Goal: Complete application form

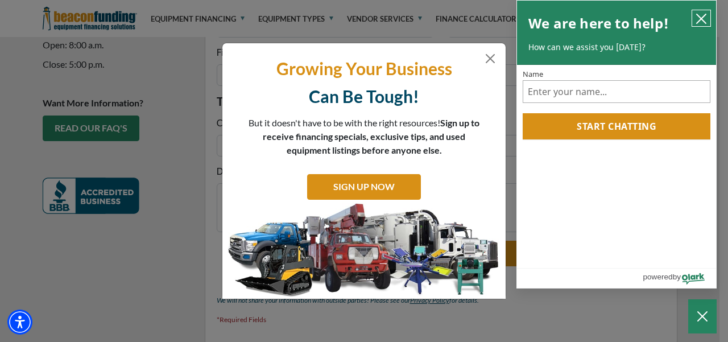
click at [694, 17] on button "close chatbox" at bounding box center [701, 18] width 18 height 16
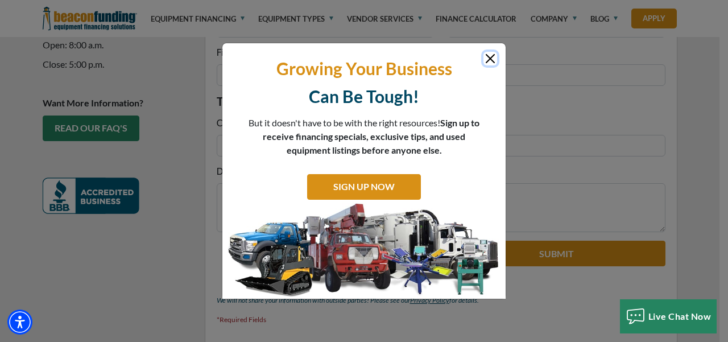
click at [488, 56] on button "Close" at bounding box center [490, 59] width 14 height 14
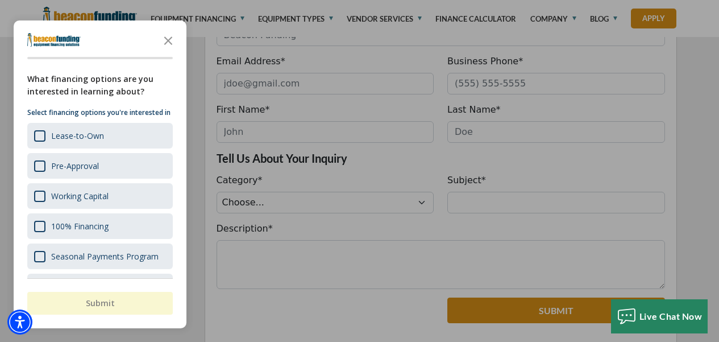
scroll to position [284, 0]
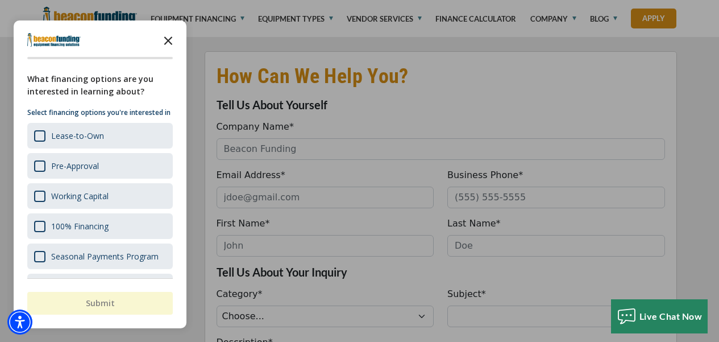
click at [164, 40] on icon "Close the survey" at bounding box center [168, 39] width 23 height 23
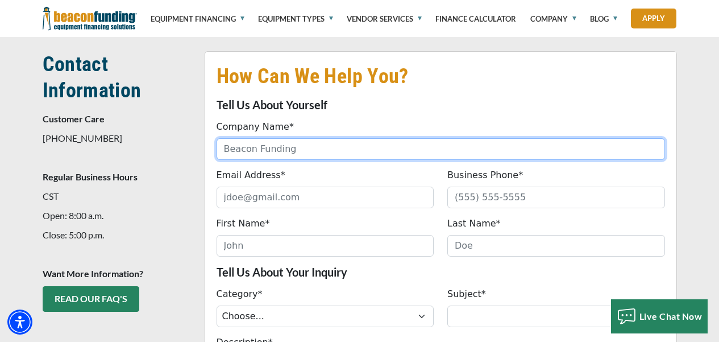
click at [343, 138] on input "Company Name*" at bounding box center [441, 149] width 449 height 22
type input "Xinyi Solar Holding Co., Ltd"
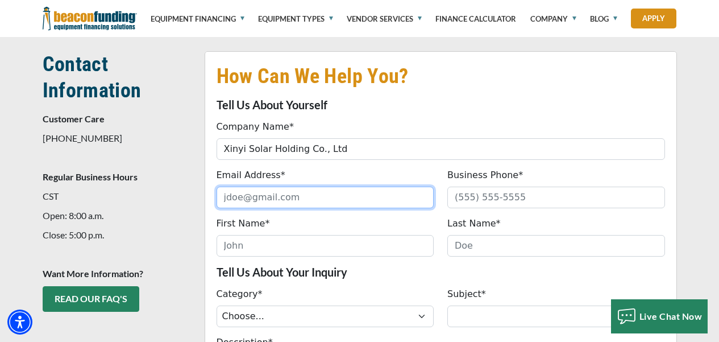
type input "[EMAIL_ADDRESS][DOMAIN_NAME]"
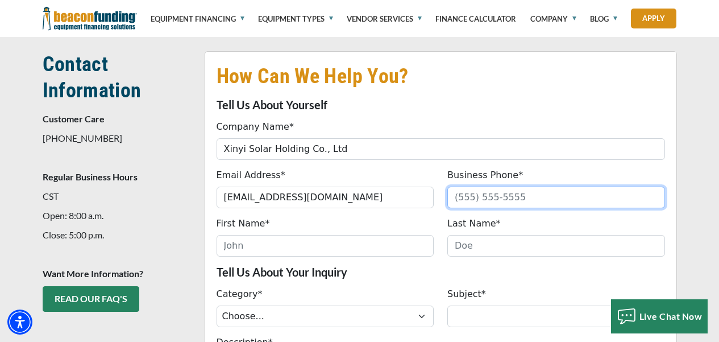
type input "1201667275"
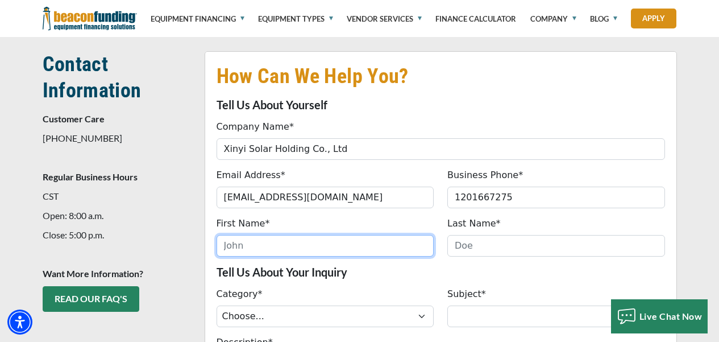
type input "[PERSON_NAME]"
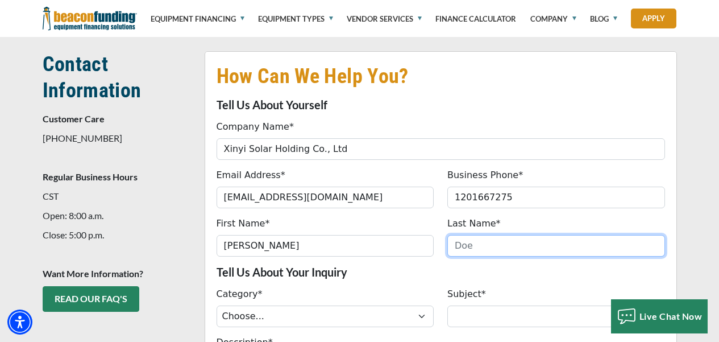
type input "Li"
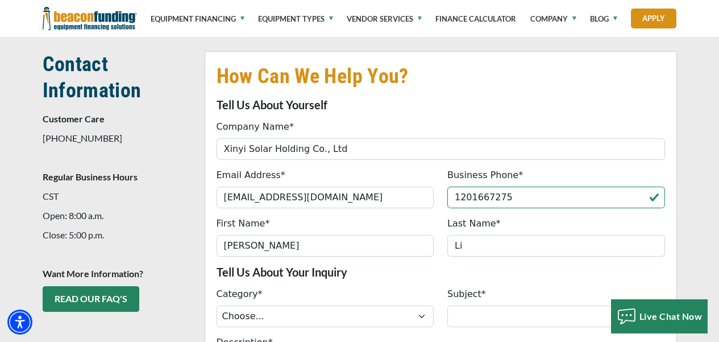
type input "(120) 166-7275"
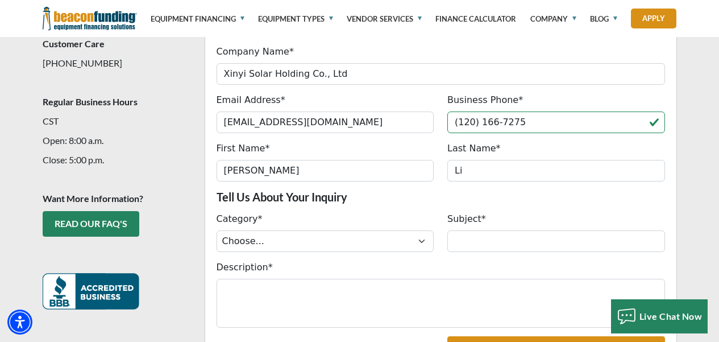
scroll to position [398, 0]
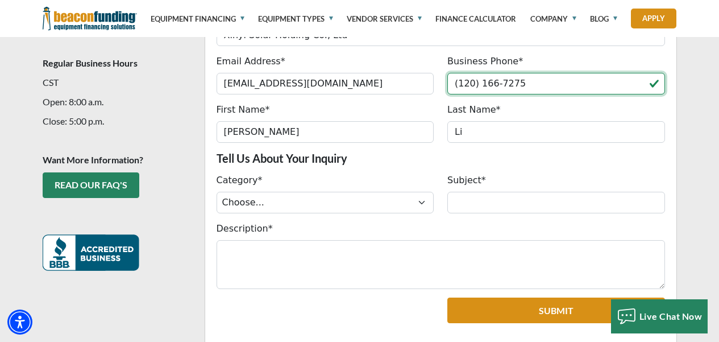
click at [521, 73] on input "(120) 166-7275" at bounding box center [557, 84] width 218 height 22
click at [520, 73] on input "Business Phone*" at bounding box center [557, 84] width 218 height 22
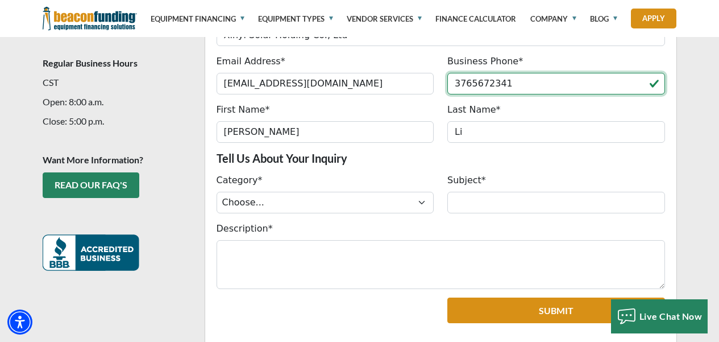
type input "[PHONE_NUMBER]"
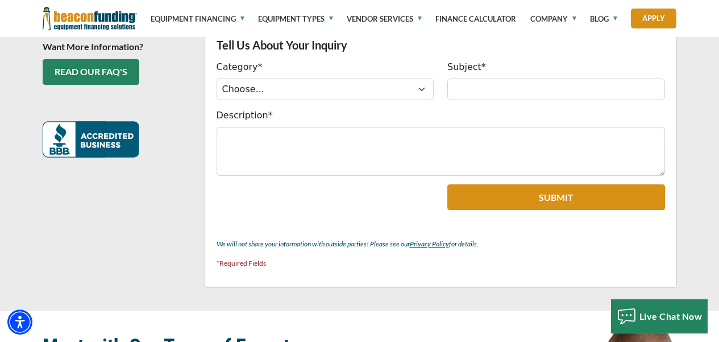
scroll to position [512, 0]
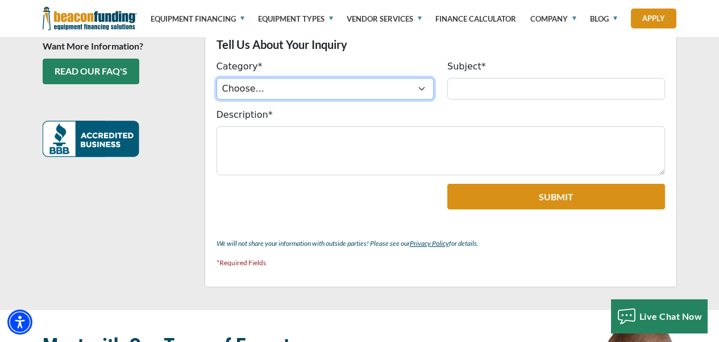
click at [409, 78] on select "Choose... ACH Change Request Balance Billing Customer Portal Access Document Re…" at bounding box center [326, 89] width 218 height 22
select select "54f8611a-d88b-ef11-ac21-6045bdef9a4b"
click at [217, 78] on select "Choose... ACH Change Request Balance Billing Customer Portal Access Document Re…" at bounding box center [326, 89] width 218 height 22
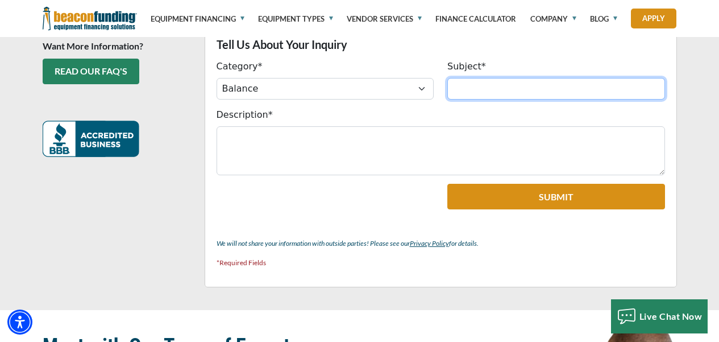
click at [505, 78] on input "Subject*" at bounding box center [557, 89] width 218 height 22
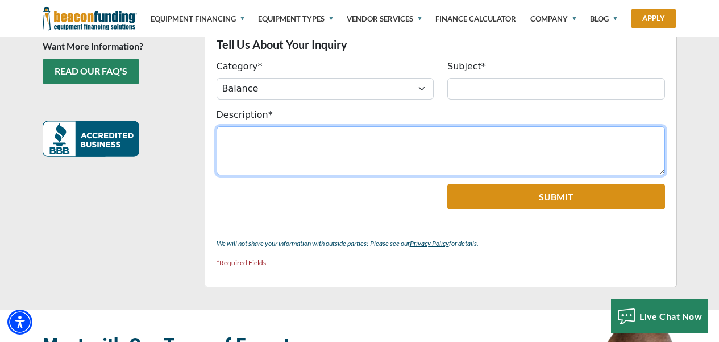
paste textarea "Hello I hope you are doing well. My company, Xinyi Solar Holding Limited, is in…"
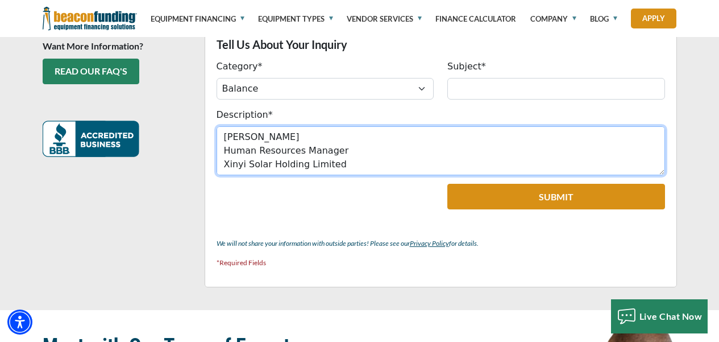
type textarea "Hello I hope you are doing well. My company, Xinyi Solar Holding Limited, is in…"
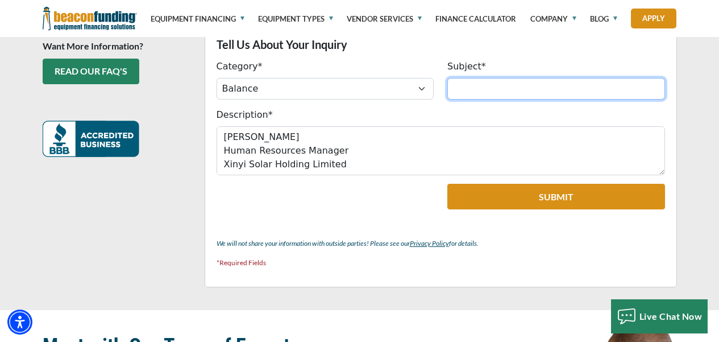
click at [498, 78] on input "Subject*" at bounding box center [557, 89] width 218 height 22
paste input "Potential Collaboration"
type input "Potential Collaboration"
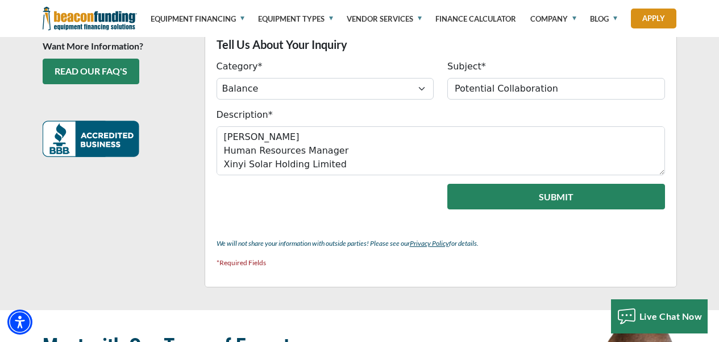
click at [558, 184] on button "Submit" at bounding box center [557, 197] width 218 height 26
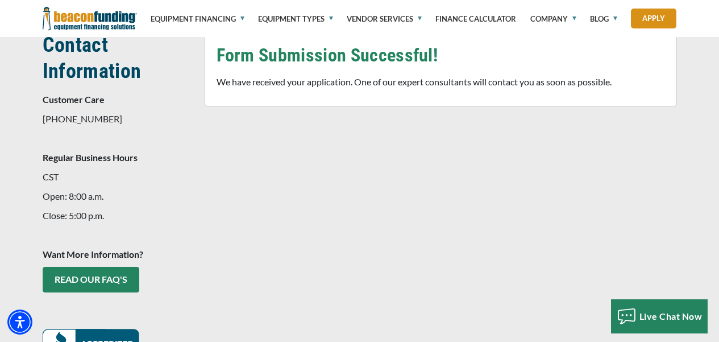
scroll to position [262, 0]
